Goal: Information Seeking & Learning: Learn about a topic

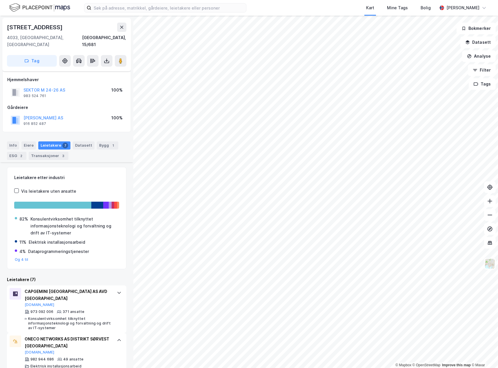
scroll to position [145, 0]
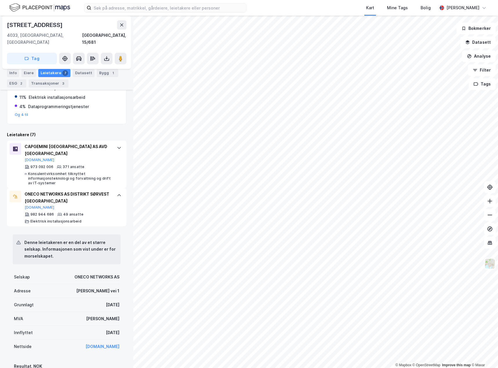
click at [122, 237] on div "Denne leietakeren er en del av et større selskap. Informasjonen som vist under …" at bounding box center [66, 374] width 119 height 297
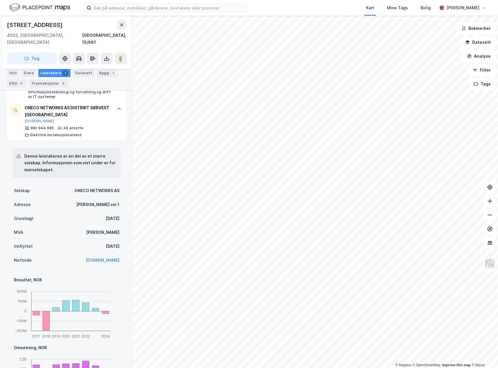
scroll to position [232, 0]
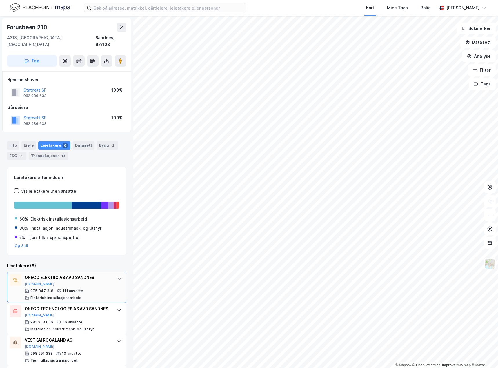
click at [88, 274] on div "ONECO ELEKTRO AS AVD SANDNES" at bounding box center [68, 277] width 86 height 7
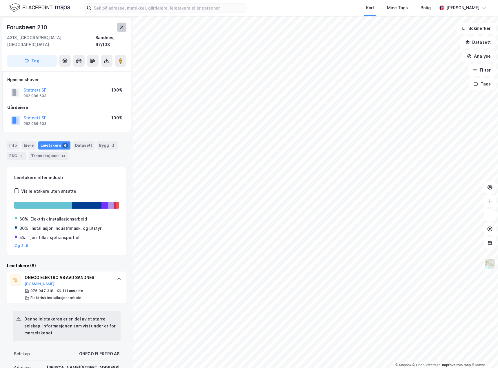
click at [119, 29] on button at bounding box center [121, 27] width 9 height 9
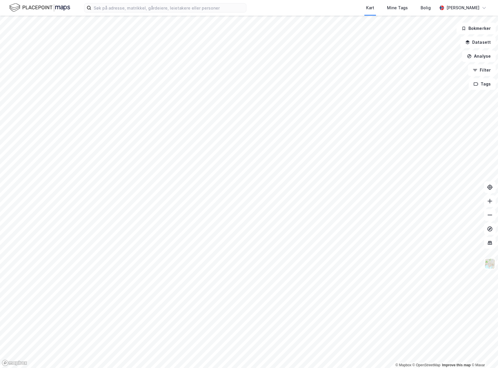
click at [355, 368] on html "Kart Mine Tags Bolig Bjørnar Holmvik © Mapbox © OpenStreetMap Improve this map …" at bounding box center [249, 184] width 498 height 368
